Goal: Task Accomplishment & Management: Manage account settings

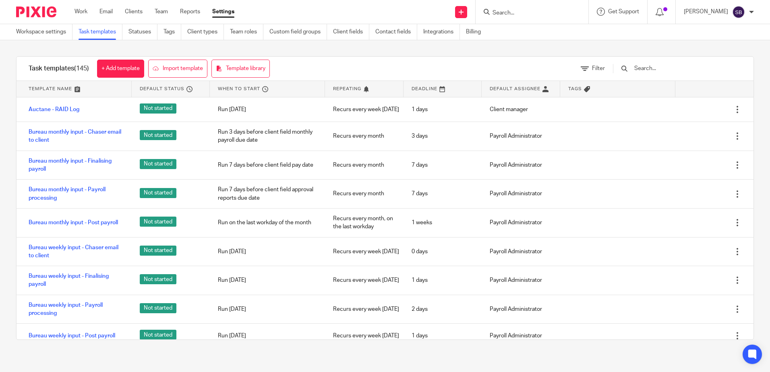
click at [106, 33] on link "Task templates" at bounding box center [101, 32] width 44 height 16
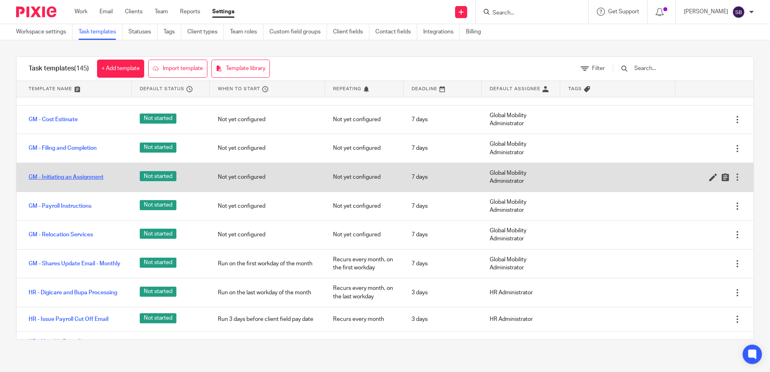
scroll to position [363, 0]
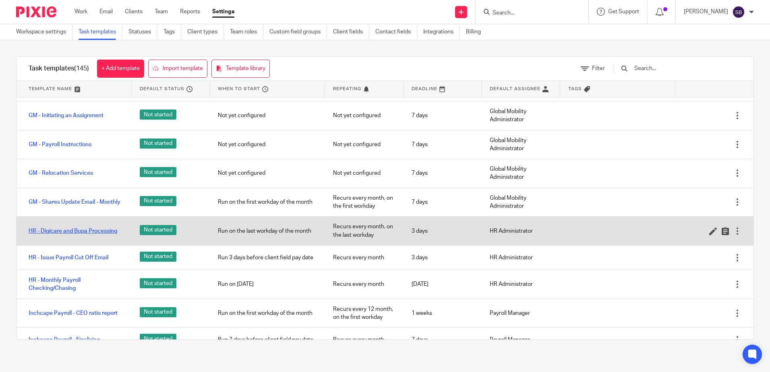
click at [87, 235] on link "HR - Digicare and Bupa Processing" at bounding box center [73, 231] width 89 height 8
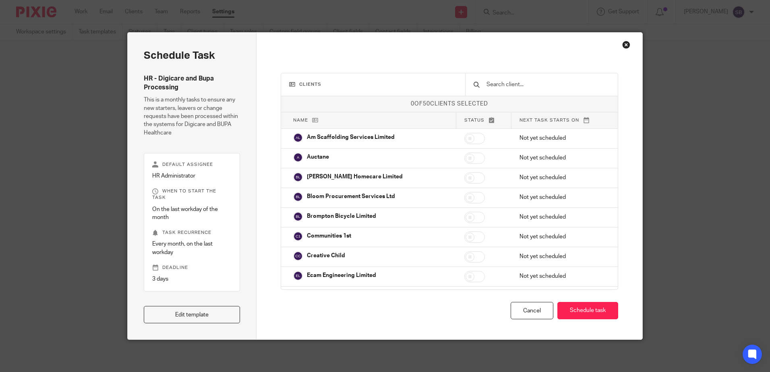
click at [626, 44] on div "Close this dialog window" at bounding box center [626, 45] width 8 height 8
click at [624, 45] on div "Close this dialog window" at bounding box center [626, 45] width 8 height 8
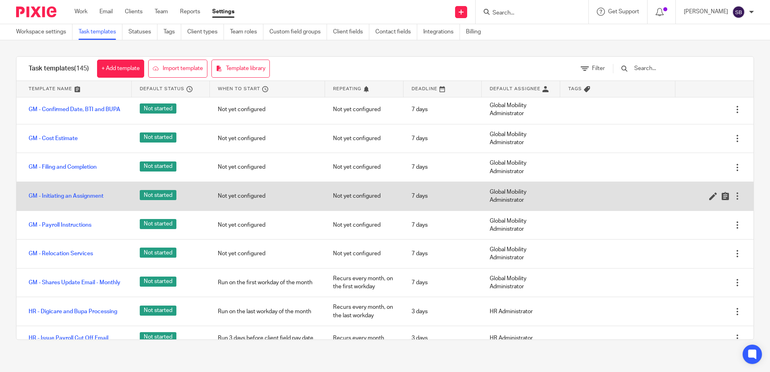
scroll to position [242, 0]
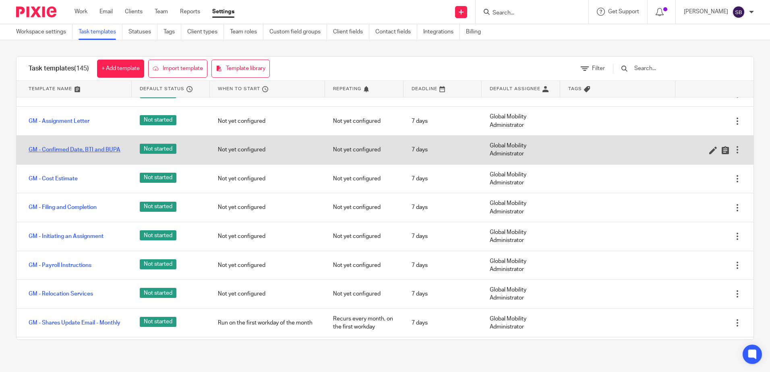
click at [96, 154] on link "GM - Confirmed Date, BTI and BUPA" at bounding box center [75, 150] width 92 height 8
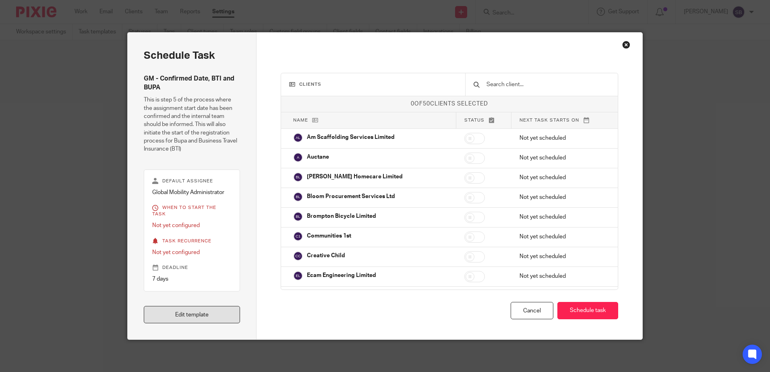
click at [197, 312] on link "Edit template" at bounding box center [192, 314] width 96 height 17
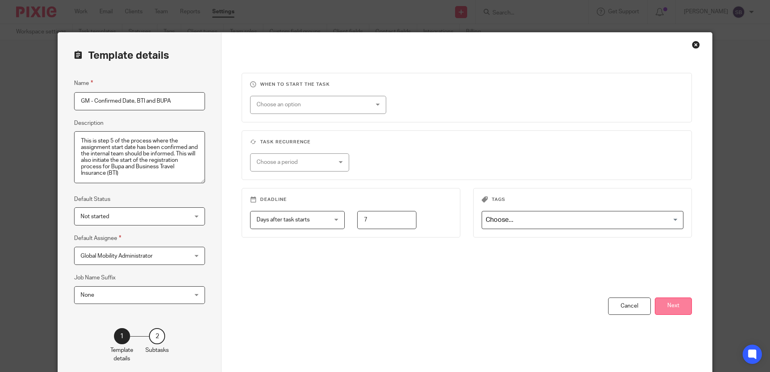
click at [669, 306] on button "Next" at bounding box center [673, 306] width 37 height 17
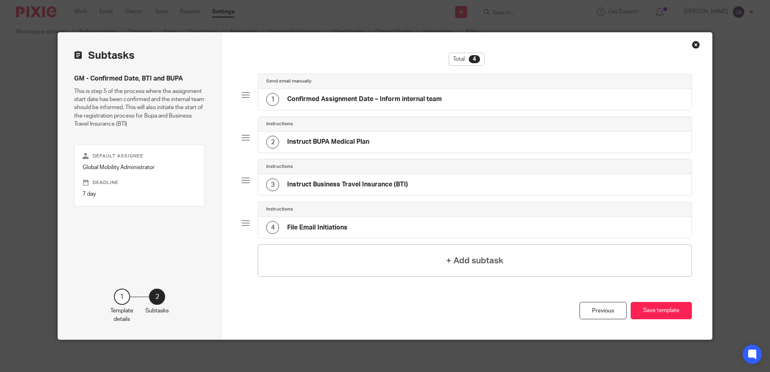
click at [334, 143] on h4 "Instruct BUPA Medical Plan" at bounding box center [328, 142] width 82 height 8
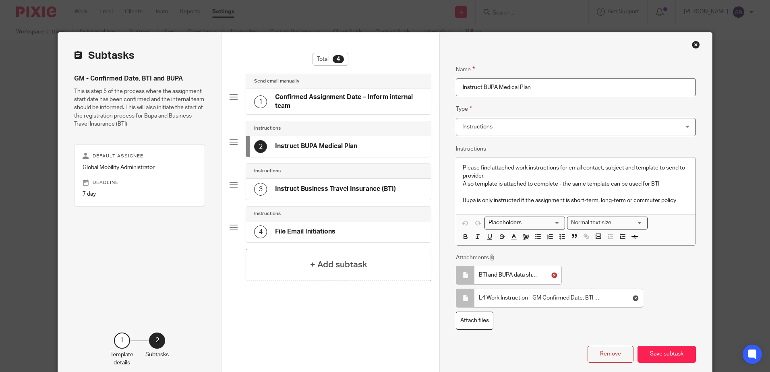
click at [552, 276] on icon at bounding box center [555, 275] width 6 height 6
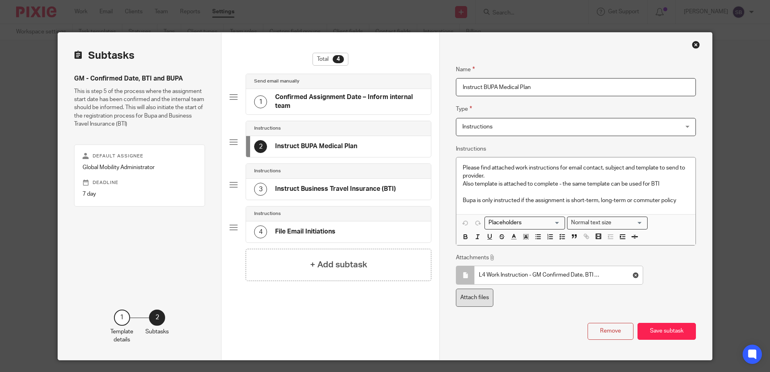
click at [481, 297] on label "Attach files" at bounding box center [474, 298] width 37 height 18
type input "C:\fakepath\BTI and BUPA data sheet (2).xlsx"
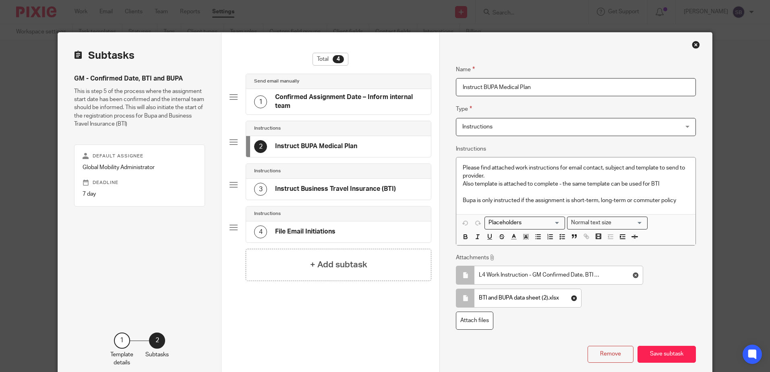
click at [333, 185] on div "3 Instruct Business Travel Insurance (BTI)" at bounding box center [325, 189] width 142 height 13
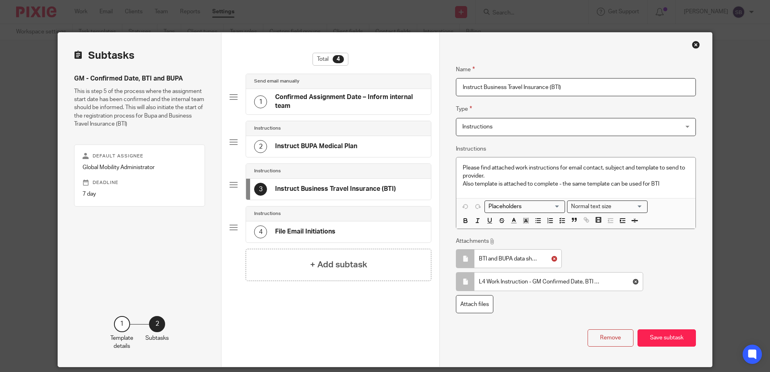
click at [552, 258] on icon at bounding box center [555, 259] width 6 height 6
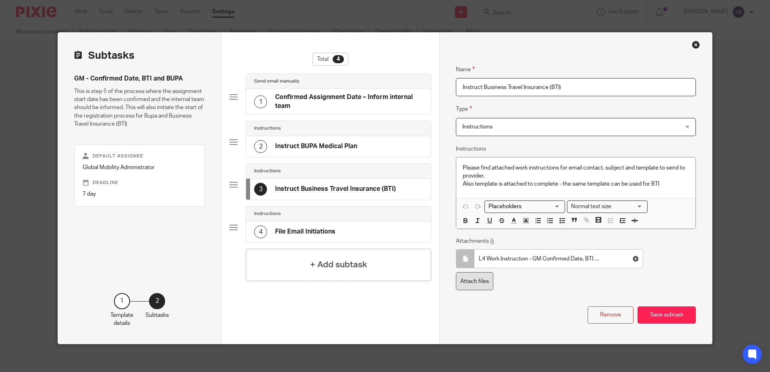
click at [460, 282] on label "Attach files" at bounding box center [474, 281] width 37 height 18
type input "C:\fakepath\BTI and BUPA data sheet (2).xlsx"
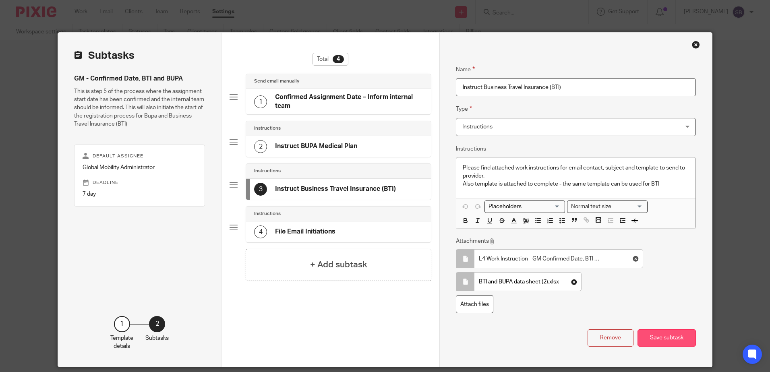
click at [667, 336] on button "Save subtask" at bounding box center [667, 338] width 58 height 17
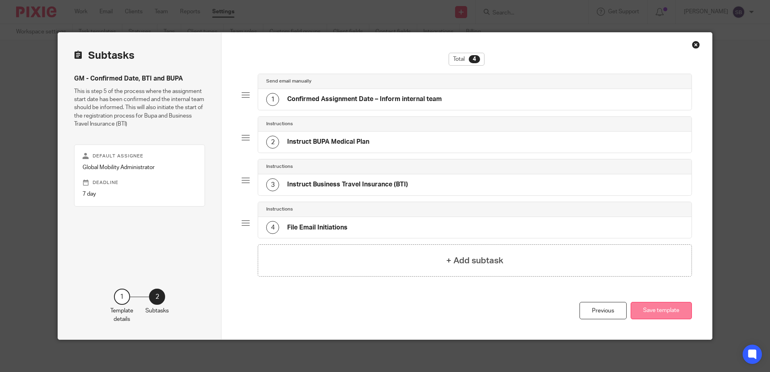
click at [654, 309] on button "Save template" at bounding box center [661, 310] width 61 height 17
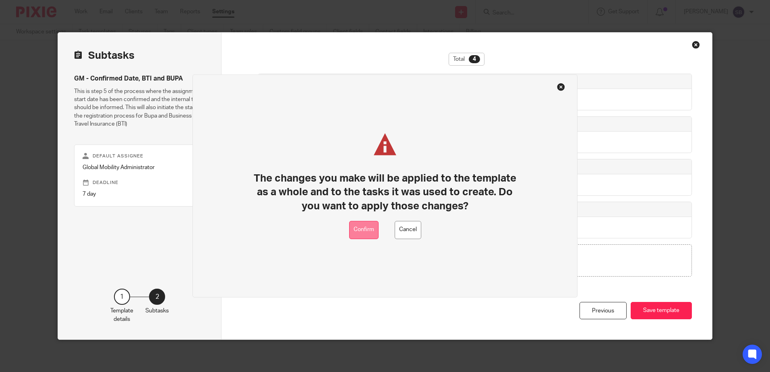
click at [356, 232] on button "Confirm" at bounding box center [363, 230] width 29 height 18
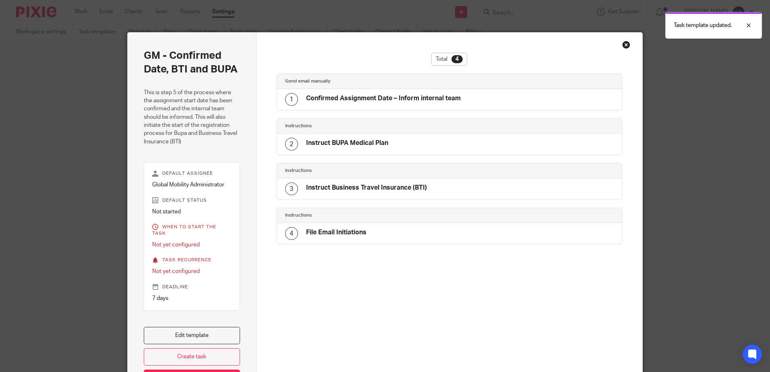
click at [622, 44] on div "Close this dialog window" at bounding box center [626, 45] width 8 height 8
